Goal: Task Accomplishment & Management: Manage account settings

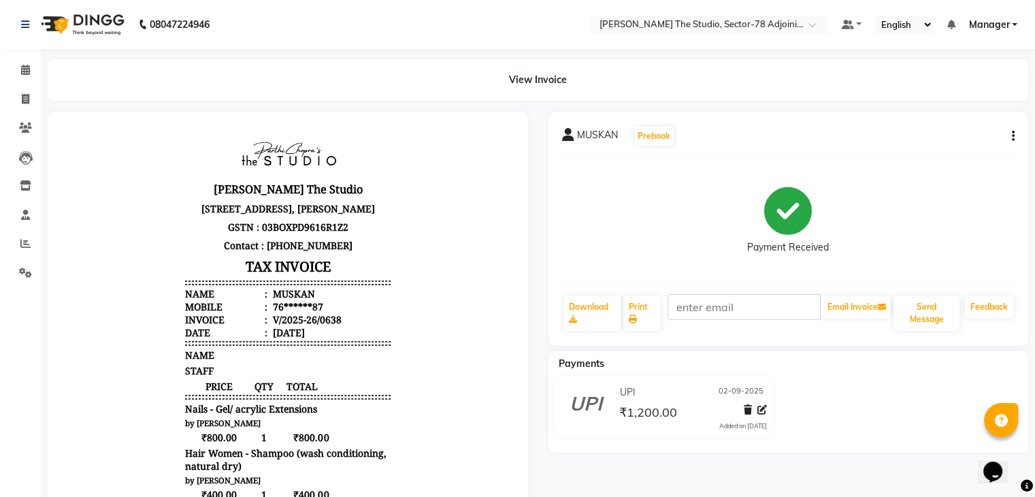
click at [335, 44] on nav "08047224946 Select Location × [PERSON_NAME] The Studio, Sector-78 Adjoining [PE…" at bounding box center [517, 24] width 1035 height 49
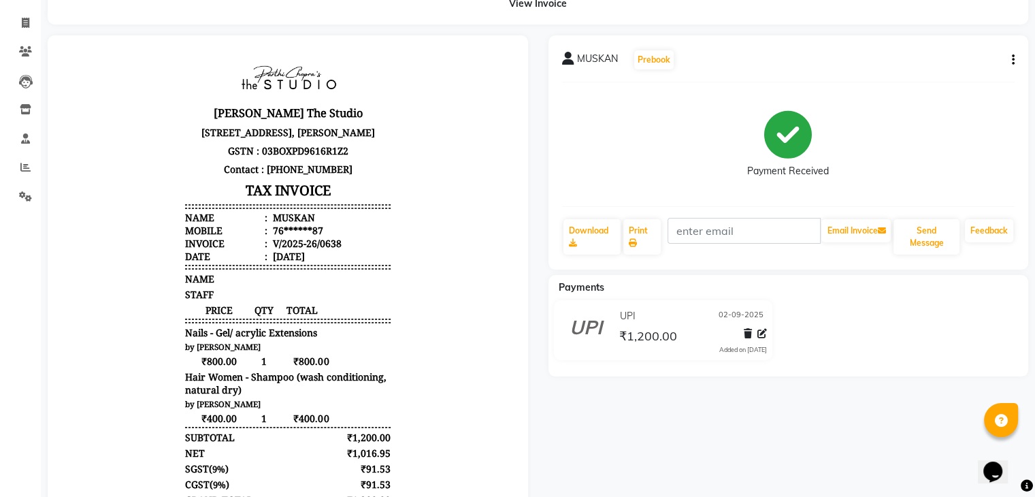
scroll to position [47, 0]
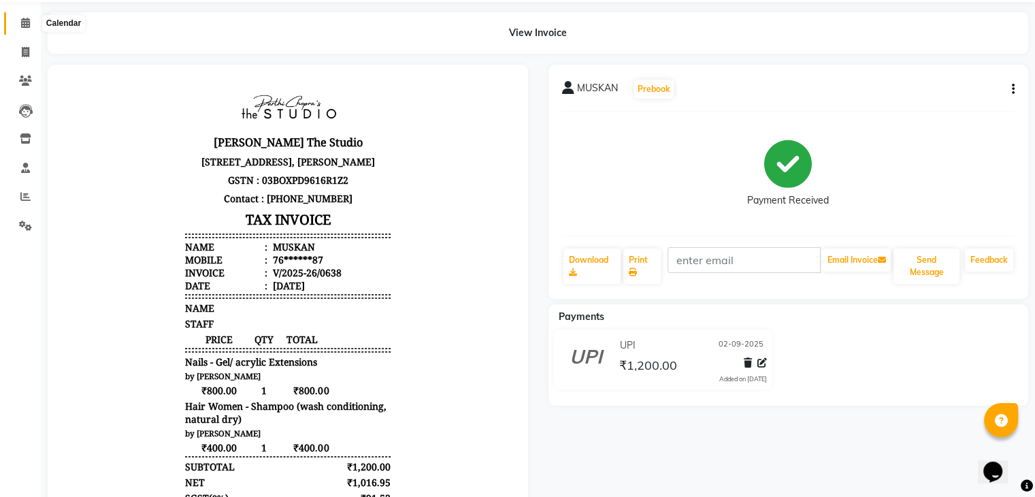
click at [27, 29] on span at bounding box center [26, 24] width 24 height 16
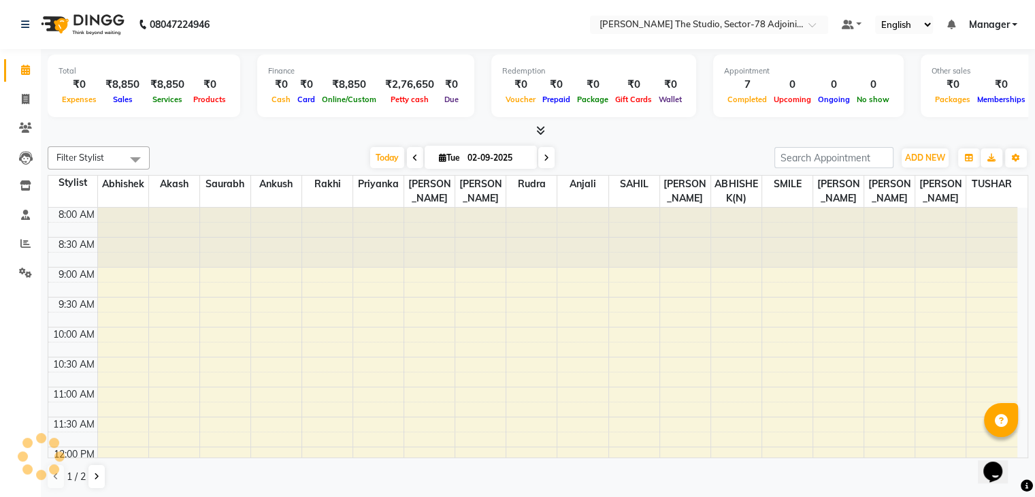
scroll to position [520, 0]
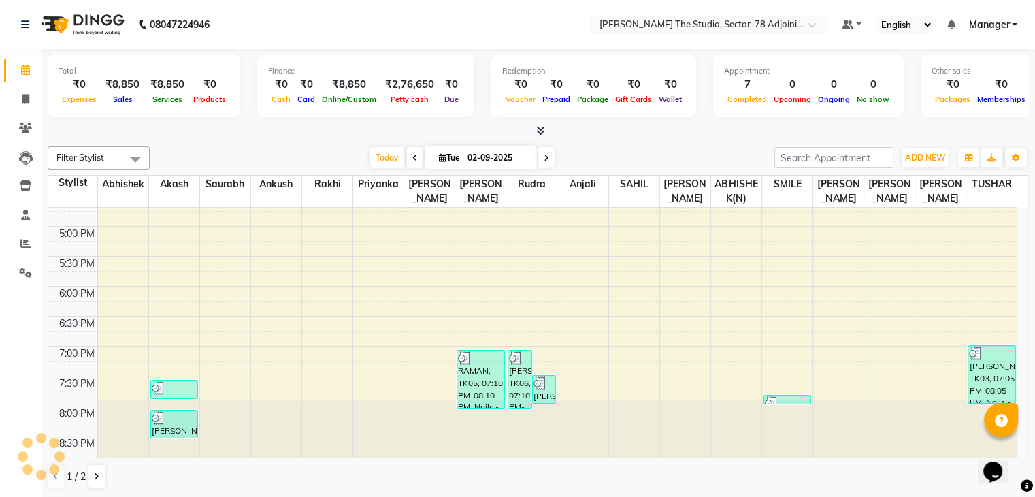
click at [382, 52] on div "Total ₹0 Expenses ₹8,850 Sales ₹8,850 Services ₹0 Products Finance ₹0 Cash ₹0 C…" at bounding box center [538, 93] width 980 height 89
click at [23, 126] on icon at bounding box center [25, 127] width 13 height 10
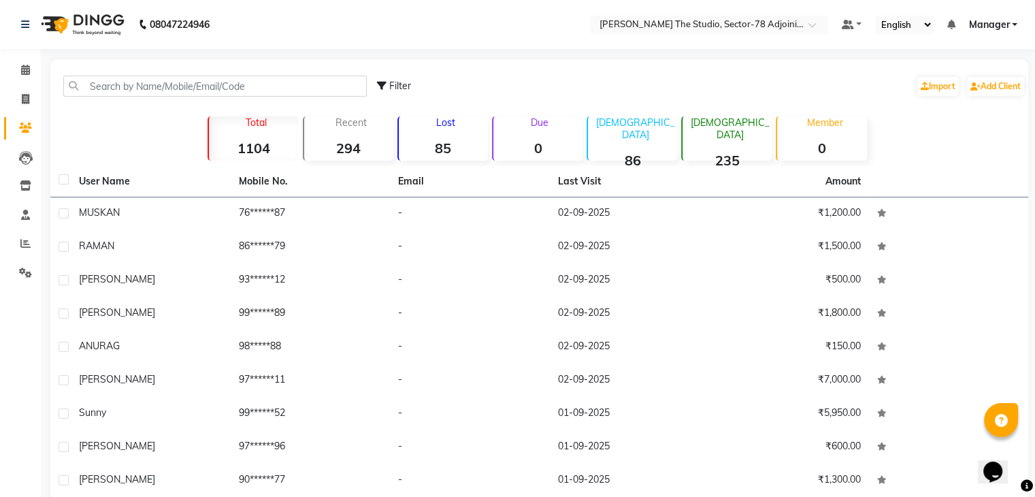
click at [155, 99] on div "Filter Import Add Client" at bounding box center [539, 86] width 972 height 43
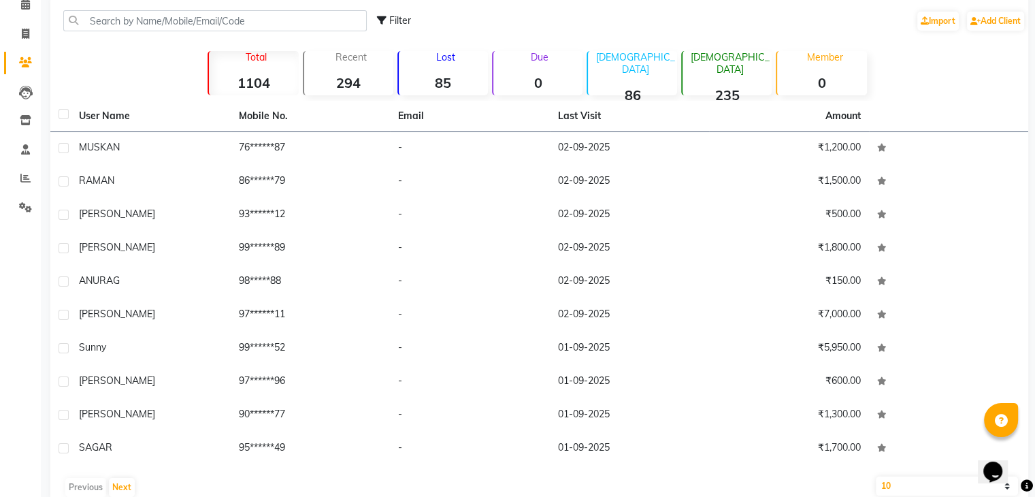
scroll to position [65, 0]
click at [148, 80] on div "Filter Import Add Client Total 1104 Recent 294 Lost 85 Due 0 [DEMOGRAPHIC_DATA]…" at bounding box center [538, 248] width 977 height 509
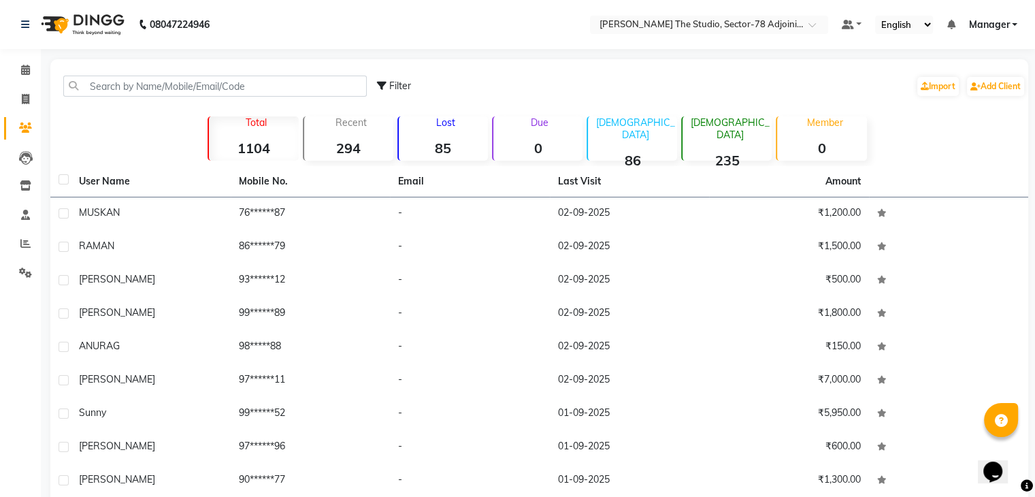
scroll to position [0, 0]
click at [406, 81] on span "Filter" at bounding box center [400, 86] width 22 height 12
select select "1000000"
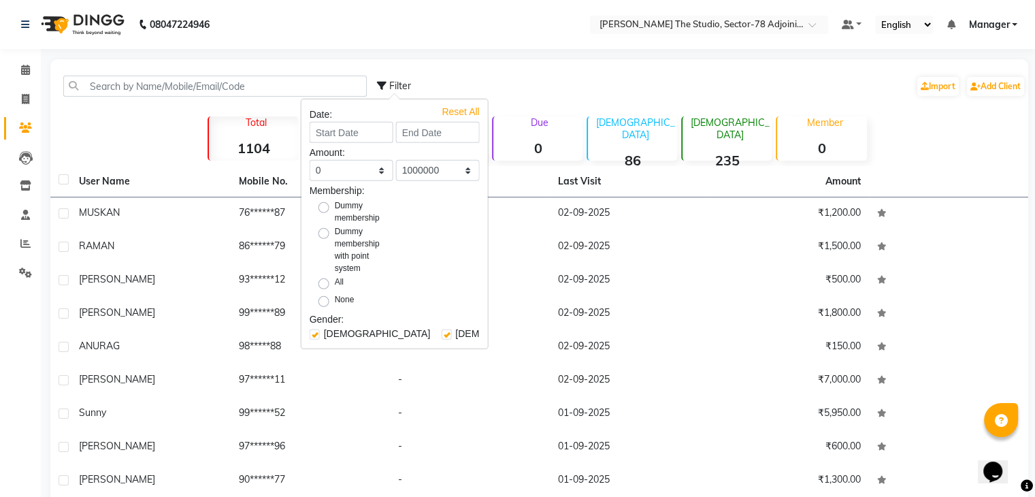
scroll to position [36, 0]
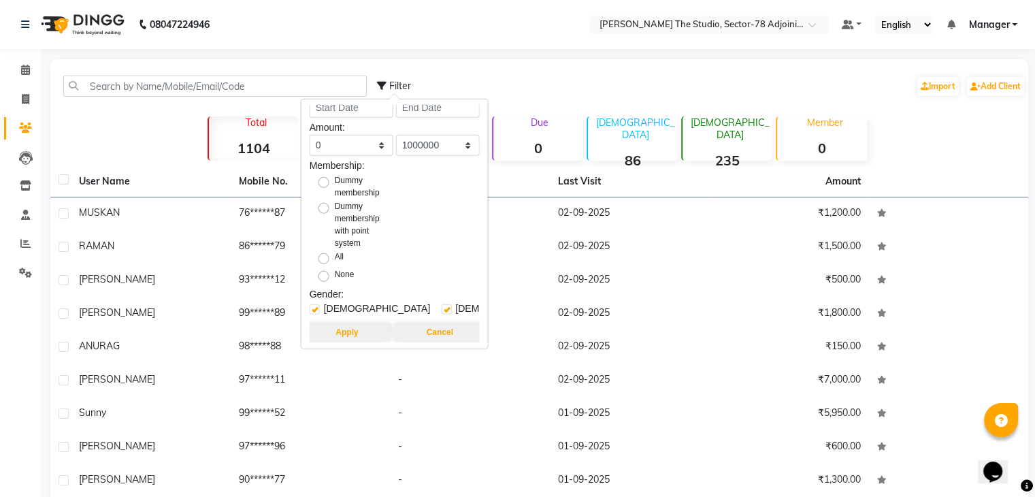
click at [642, 75] on div "Filter Import Add Client" at bounding box center [701, 86] width 648 height 43
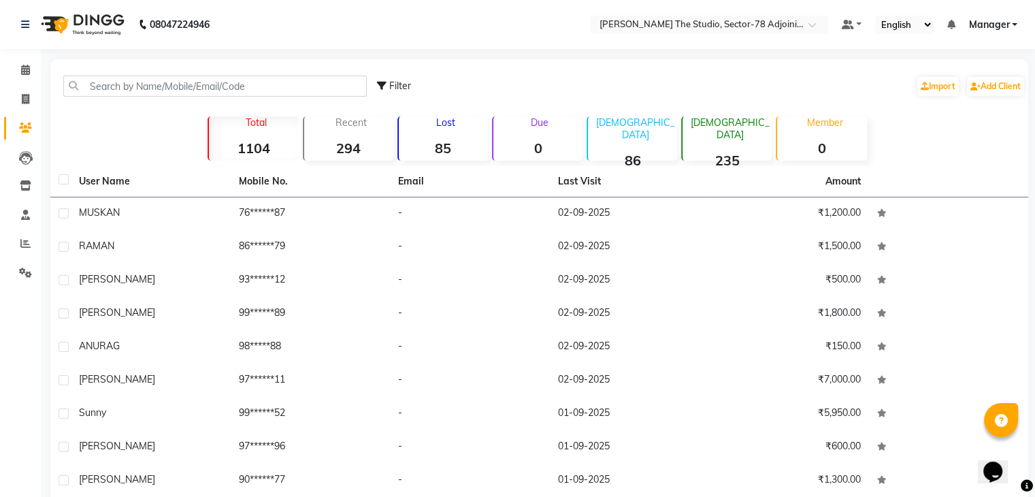
click at [642, 75] on div "Filter Import Add Client" at bounding box center [701, 86] width 648 height 43
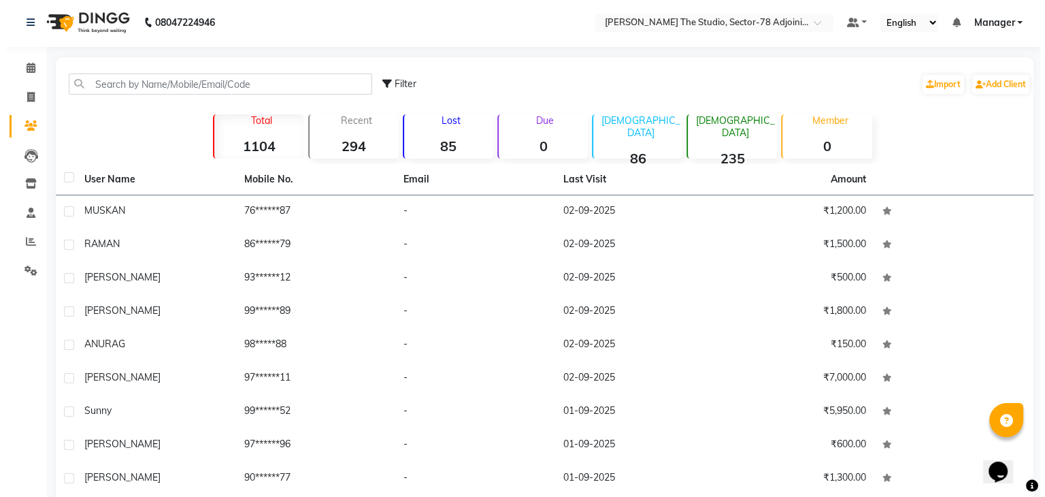
scroll to position [0, 0]
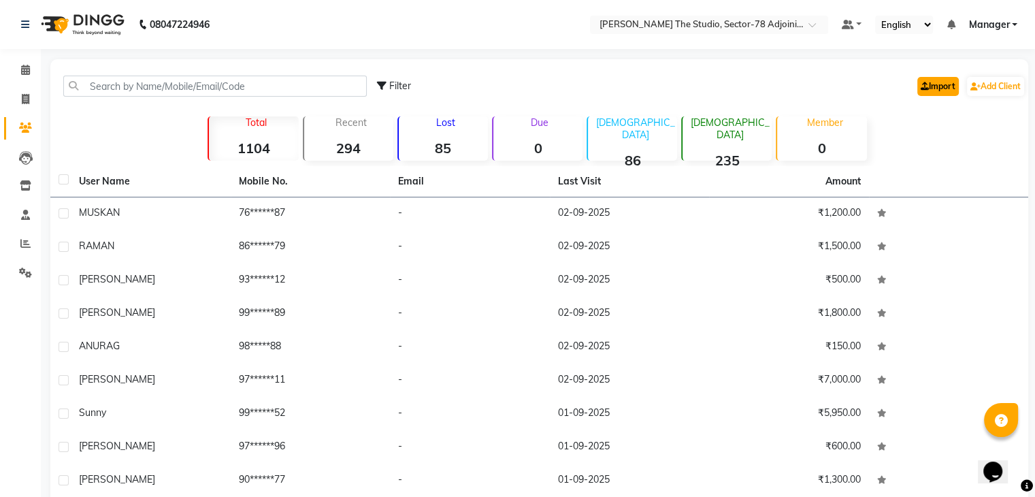
click at [923, 86] on link "Import" at bounding box center [937, 86] width 41 height 19
